Goal: Task Accomplishment & Management: Use online tool/utility

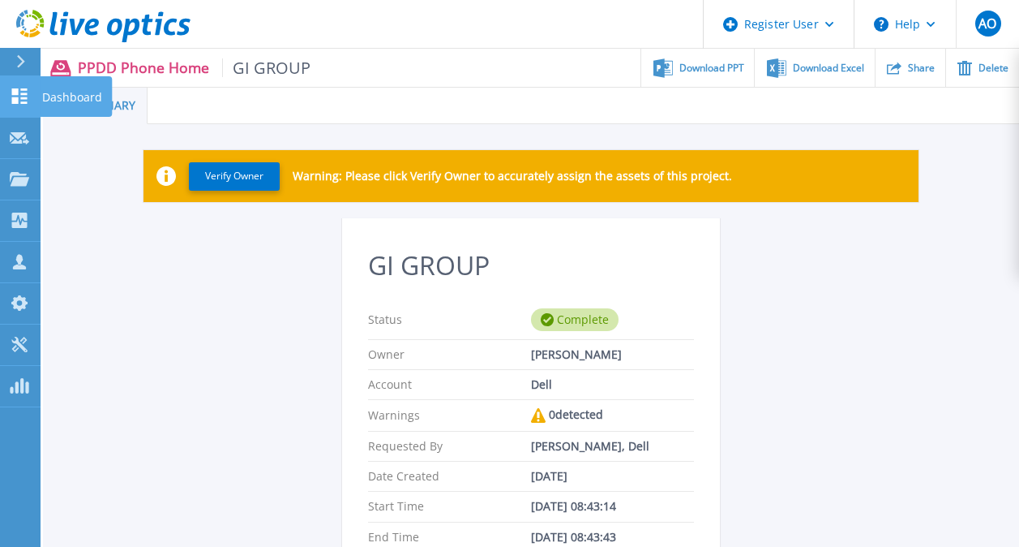
click at [16, 100] on icon at bounding box center [19, 95] width 15 height 15
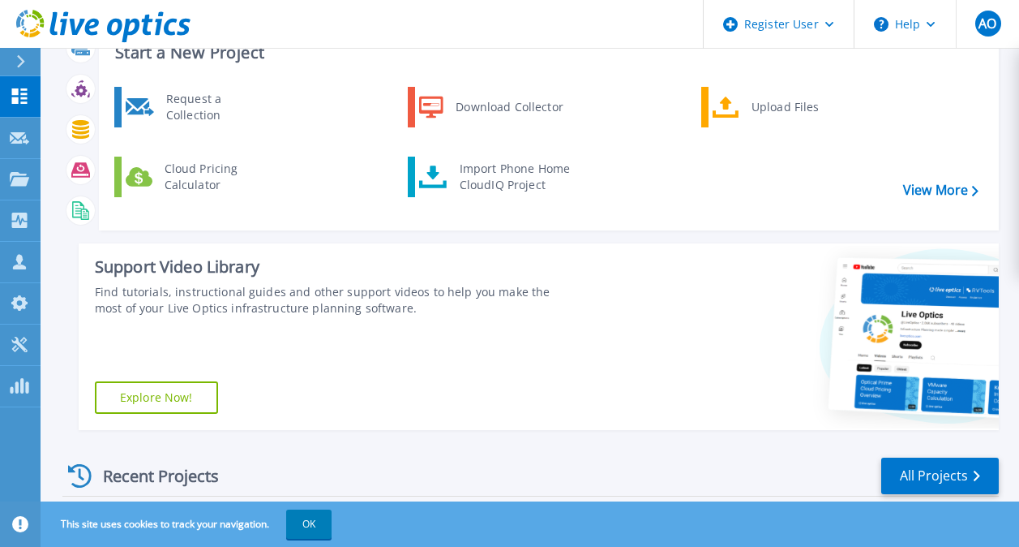
scroll to position [72, 0]
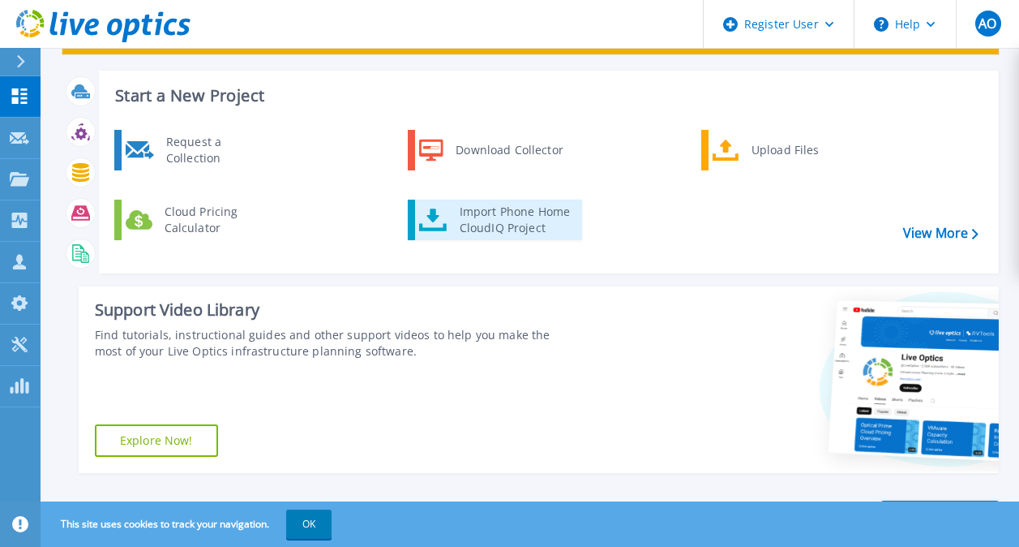
click at [515, 230] on div "Import Phone Home CloudIQ Project" at bounding box center [515, 220] width 127 height 32
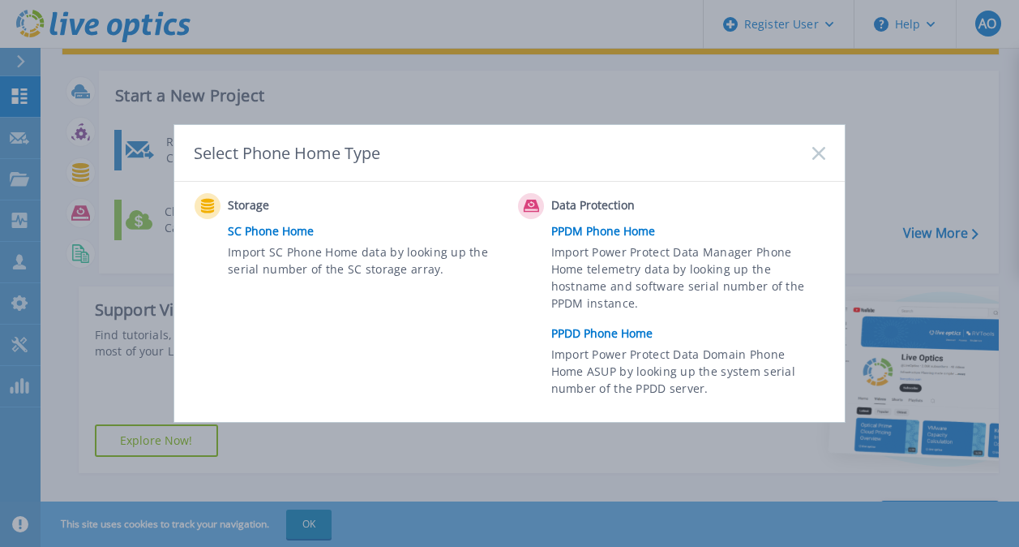
click at [630, 328] on link "PPDD Phone Home" at bounding box center [692, 333] width 282 height 24
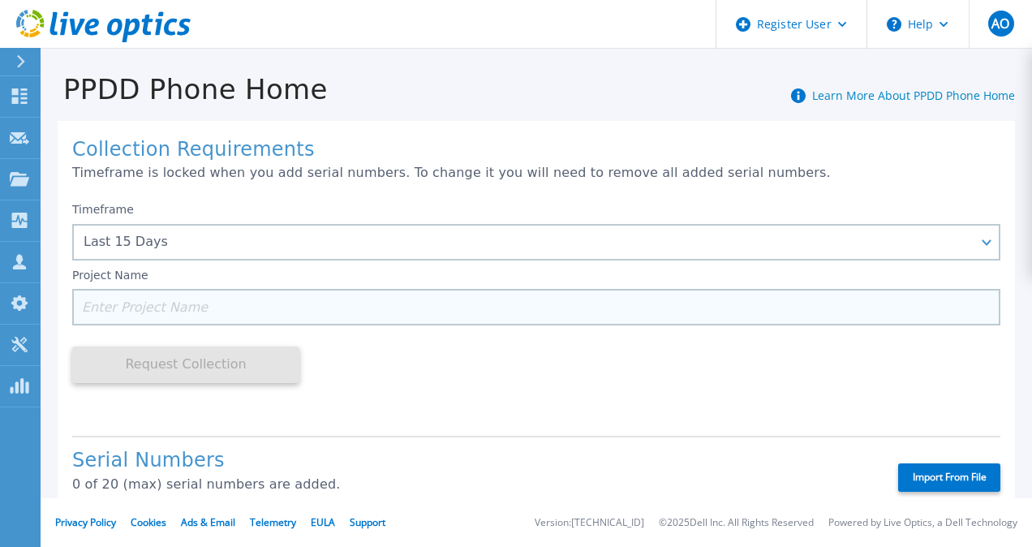
click at [196, 304] on input at bounding box center [536, 307] width 928 height 36
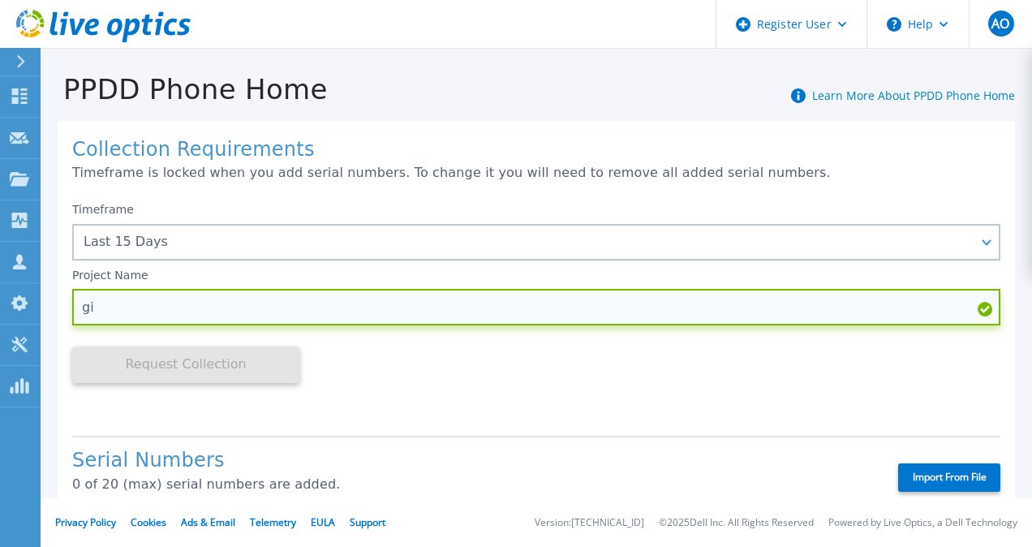
type input "g"
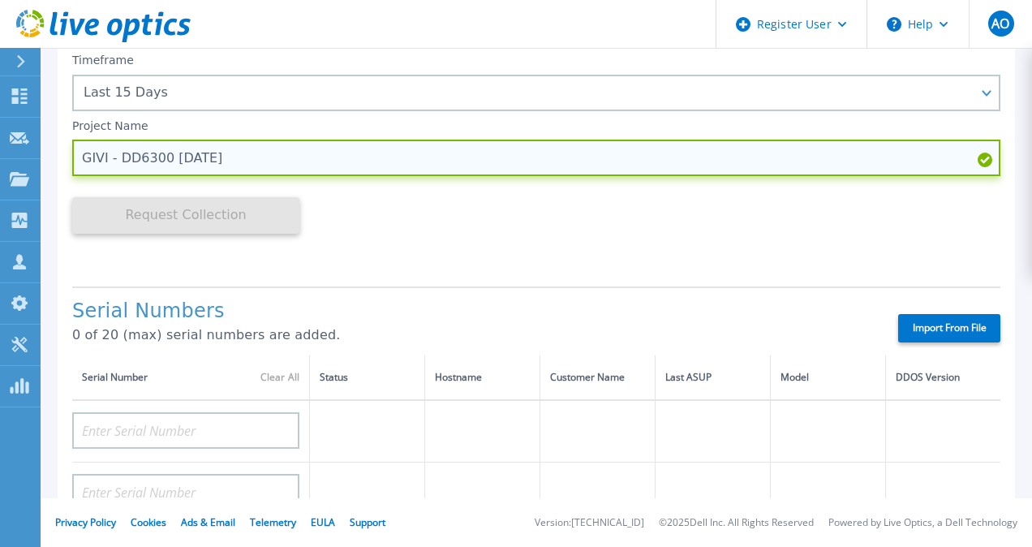
scroll to position [148, 0]
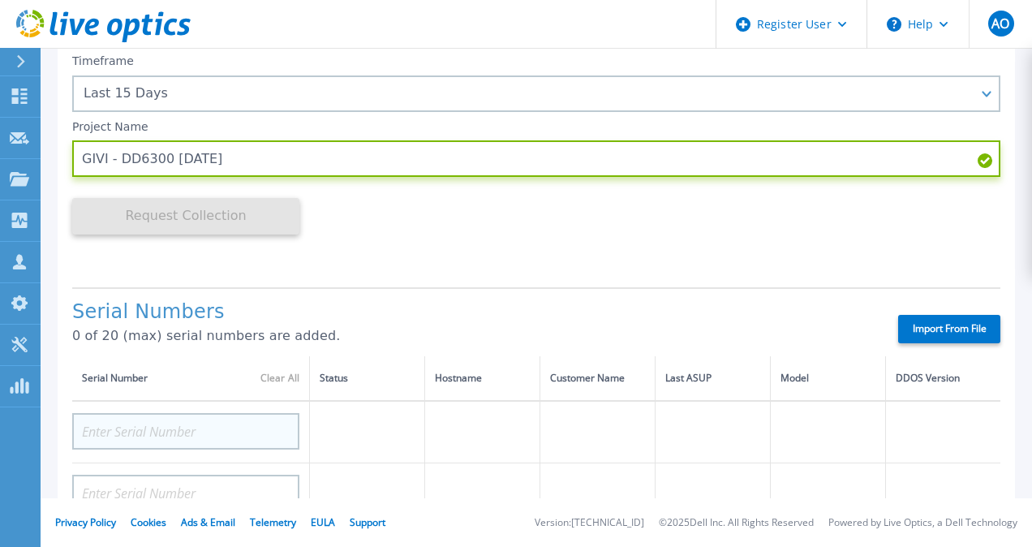
type input "GIVI - DD6300 15-9-2025"
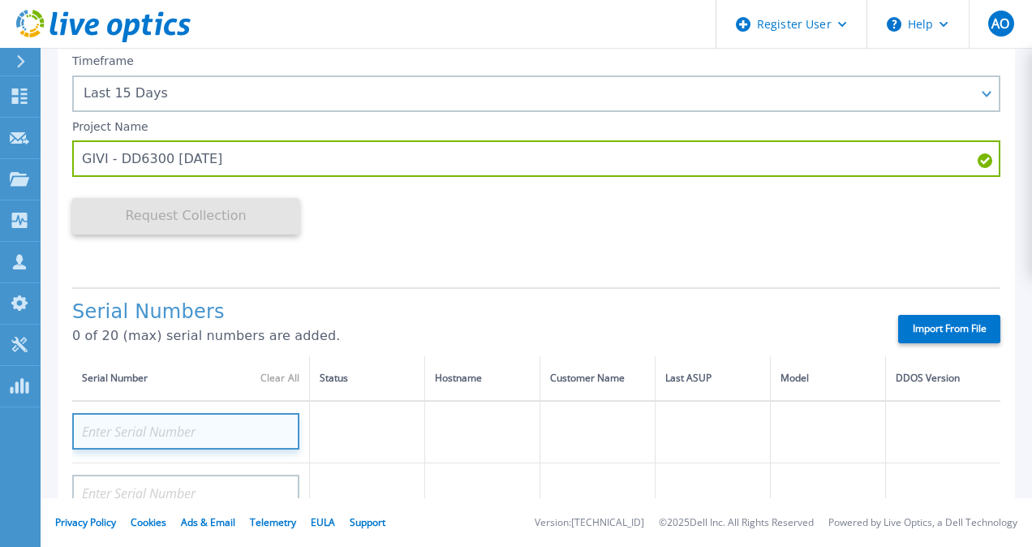
click at [122, 423] on input at bounding box center [185, 431] width 227 height 36
paste input "CKM00174401075"
type input "CKM00174401075"
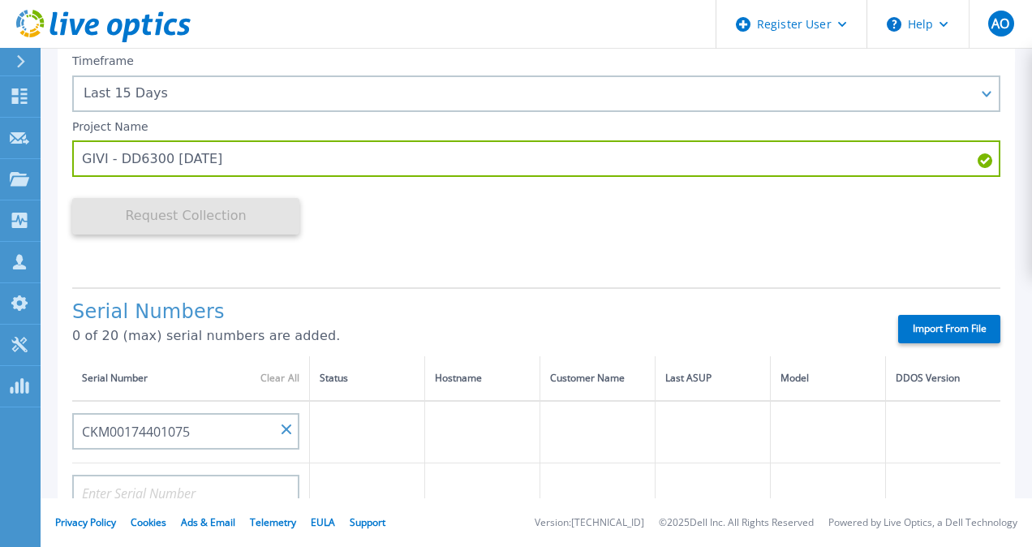
click at [393, 332] on p "0 of 20 (max) serial numbers are added." at bounding box center [470, 335] width 797 height 15
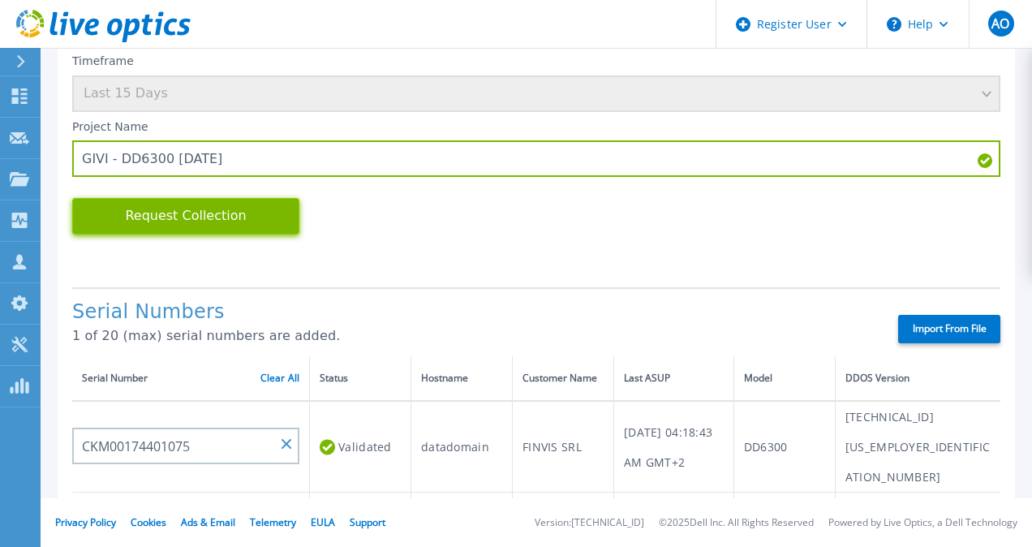
click at [197, 214] on button "Request Collection" at bounding box center [185, 216] width 227 height 36
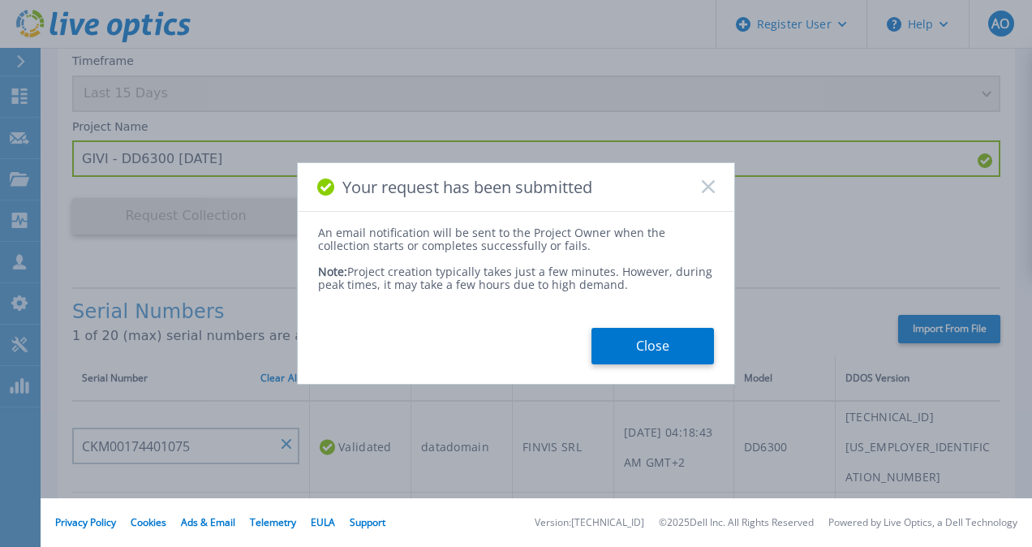
click at [705, 192] on icon at bounding box center [707, 186] width 13 height 13
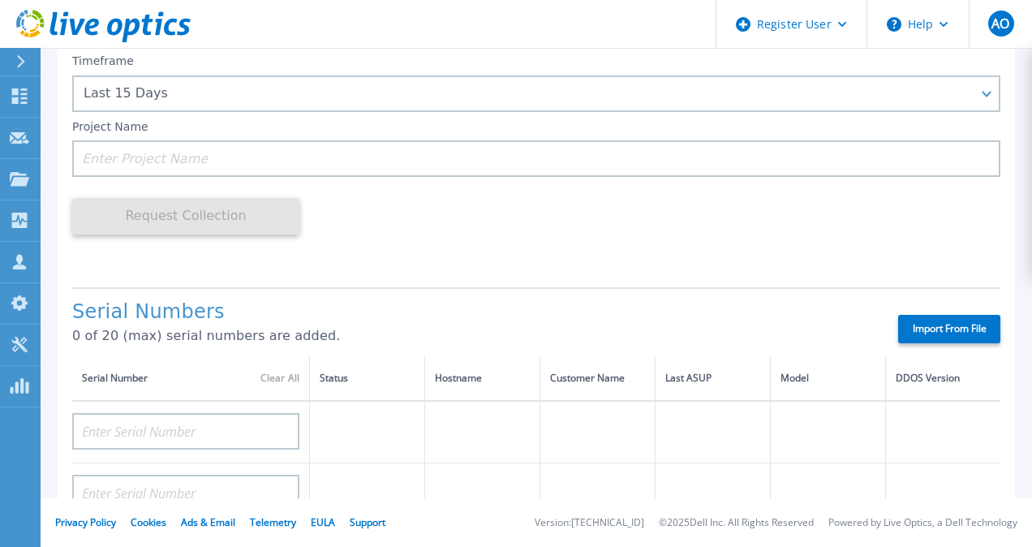
scroll to position [0, 0]
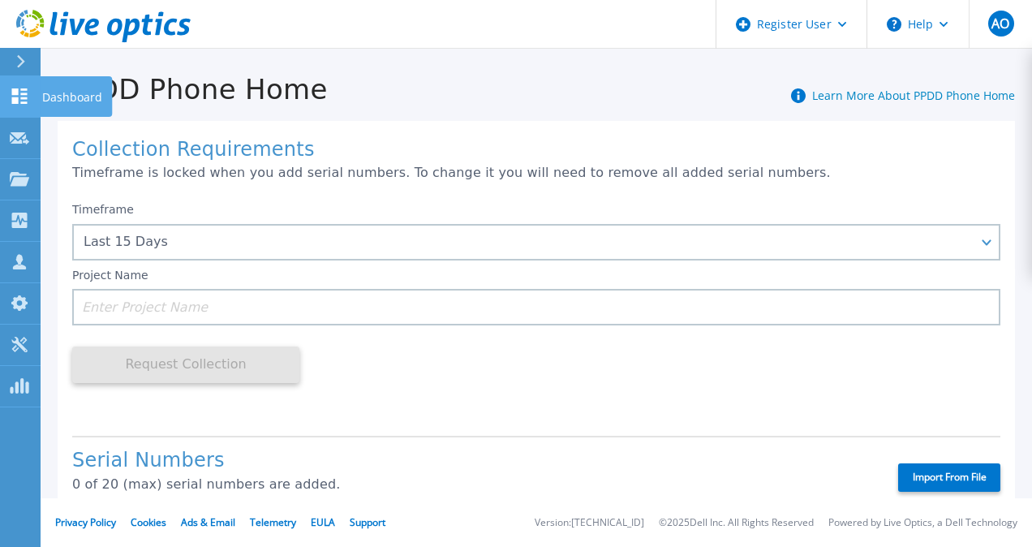
click at [24, 94] on icon at bounding box center [19, 95] width 15 height 15
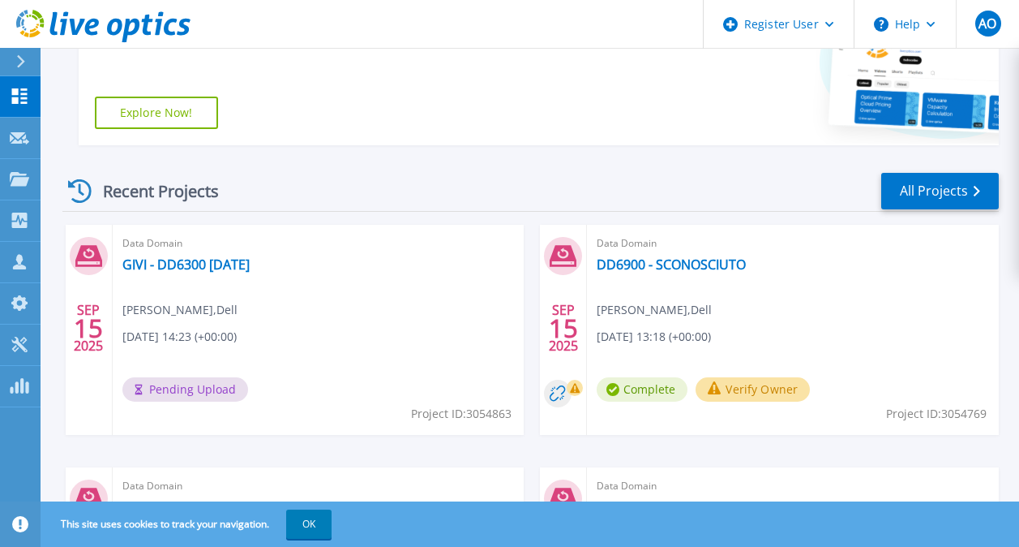
scroll to position [399, 0]
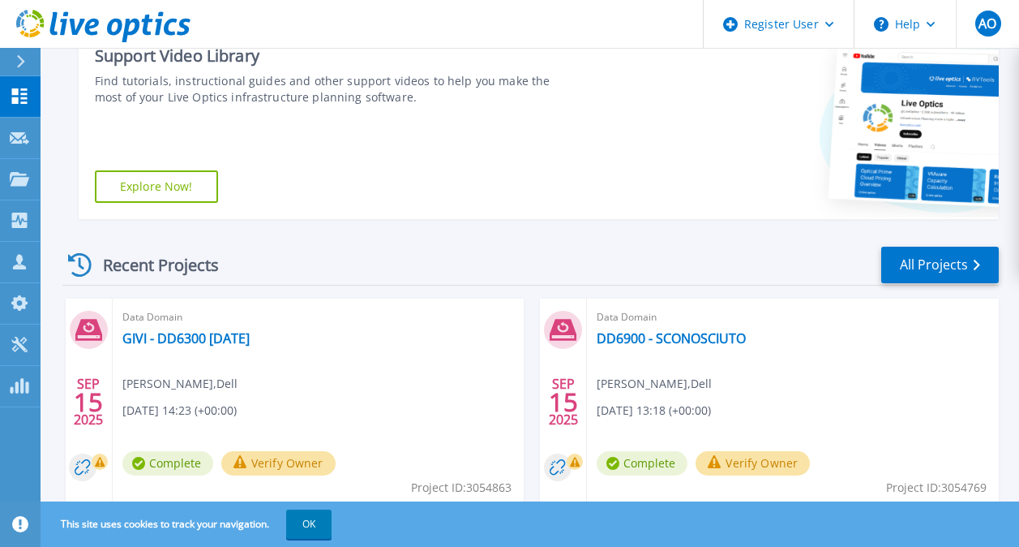
scroll to position [363, 0]
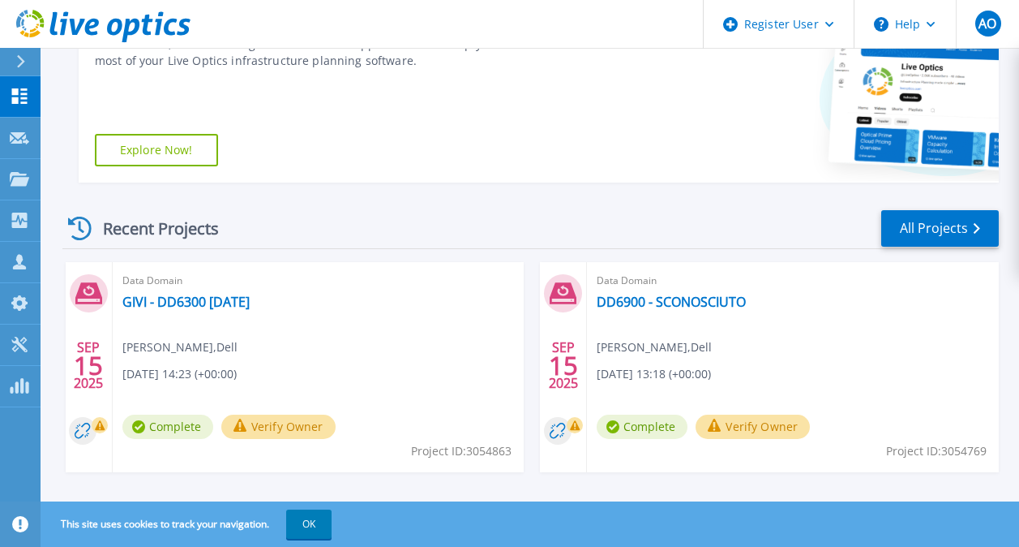
click at [160, 426] on span "Complete" at bounding box center [167, 426] width 91 height 24
click at [178, 300] on link "GIVI - DD6300 [DATE]" at bounding box center [185, 302] width 127 height 16
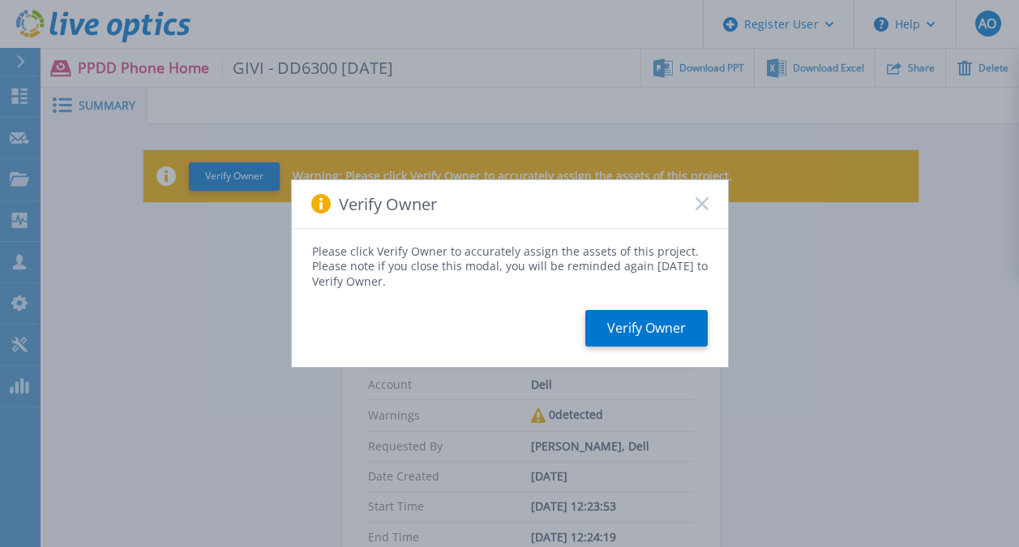
click at [704, 204] on icon at bounding box center [702, 203] width 13 height 13
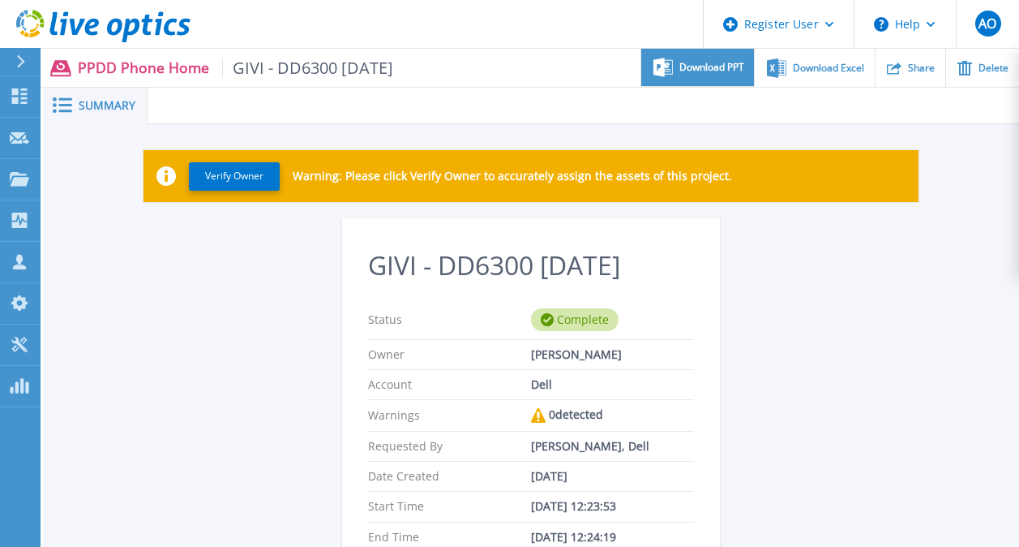
click at [718, 66] on span "Download PPT" at bounding box center [712, 67] width 65 height 10
